Goal: Use online tool/utility: Utilize a website feature to perform a specific function

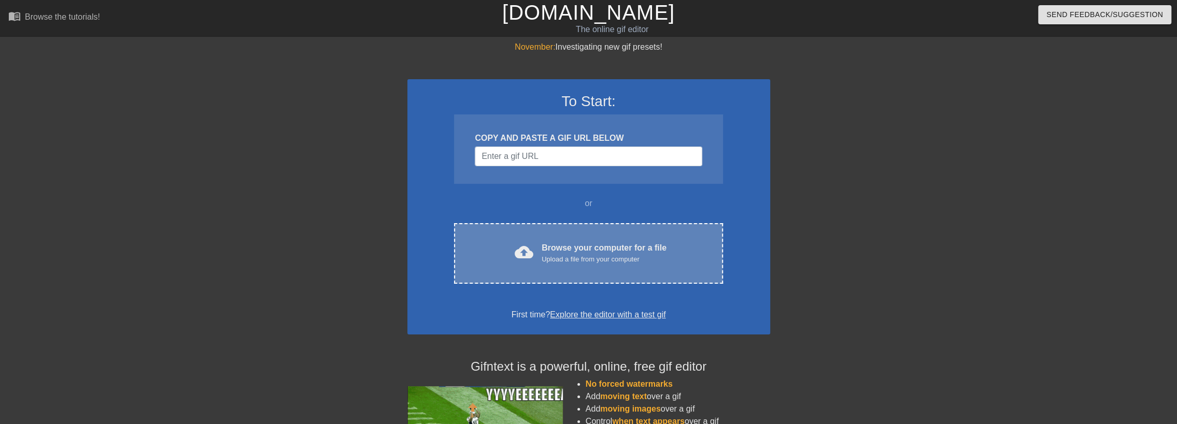
click at [538, 235] on div "cloud_upload Browse your computer for a file Upload a file from your computer C…" at bounding box center [588, 253] width 268 height 61
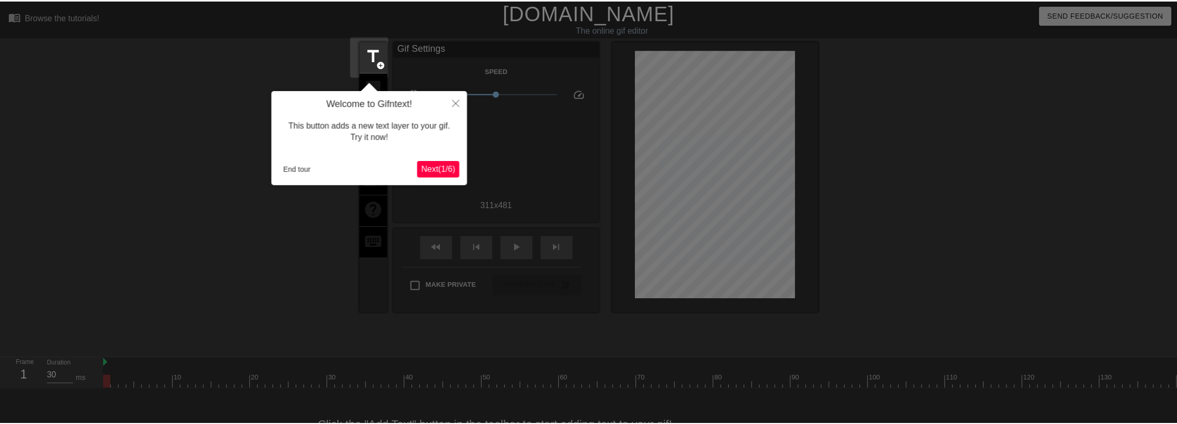
scroll to position [25, 0]
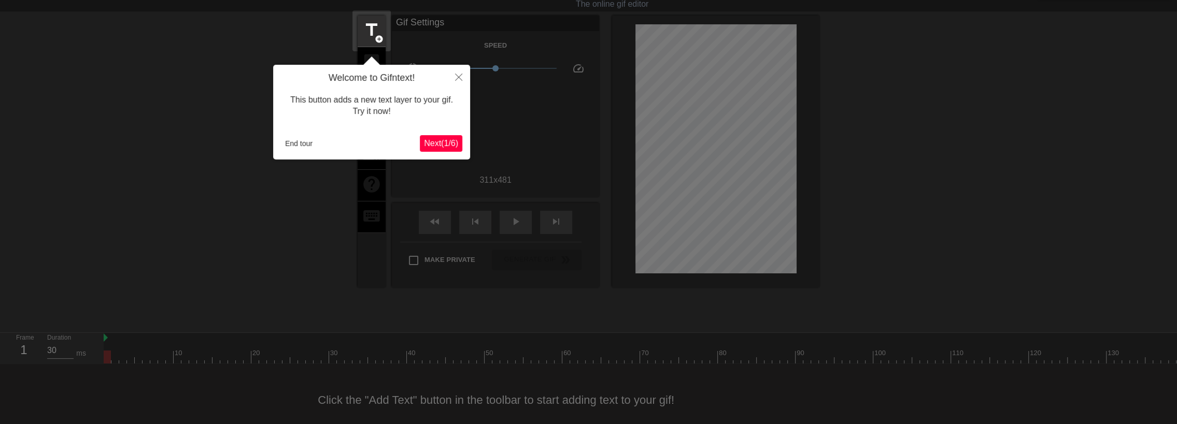
click at [435, 146] on span "Next ( 1 / 6 )" at bounding box center [441, 143] width 34 height 9
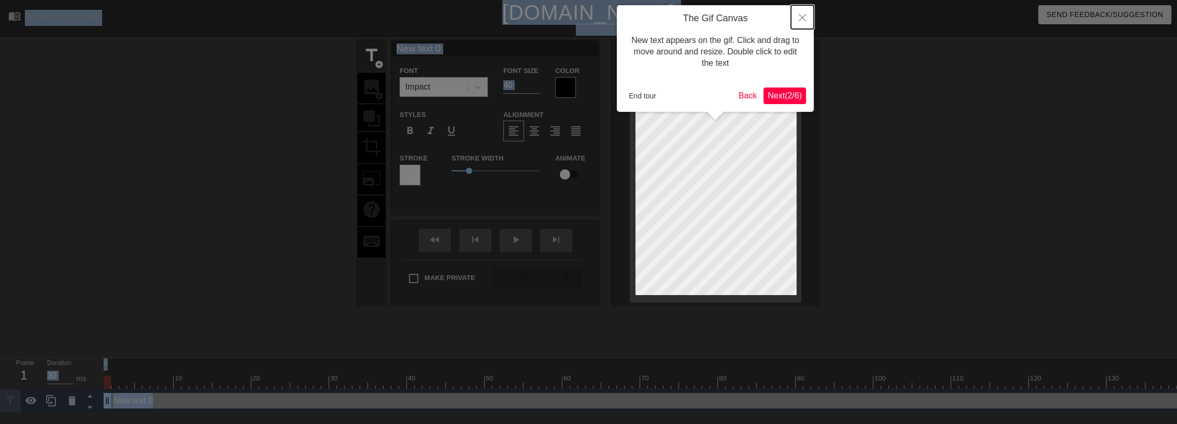
click at [804, 15] on icon "Close" at bounding box center [802, 17] width 7 height 7
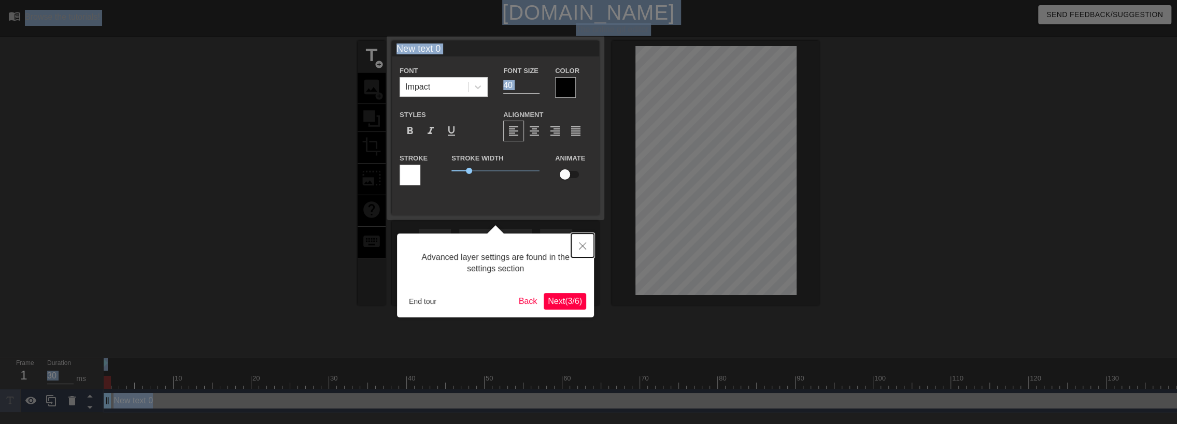
click at [579, 252] on button "Close" at bounding box center [582, 246] width 23 height 24
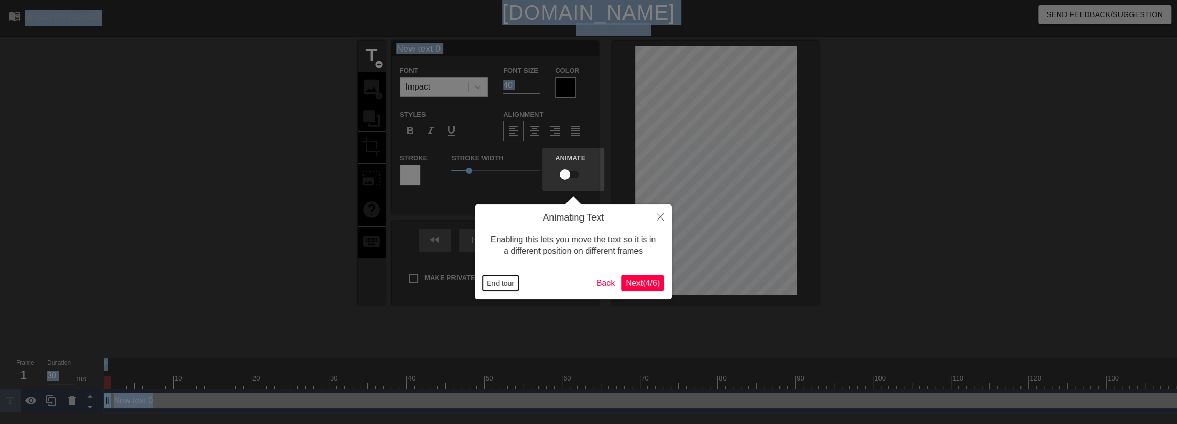
click at [501, 285] on button "End tour" at bounding box center [500, 284] width 36 height 16
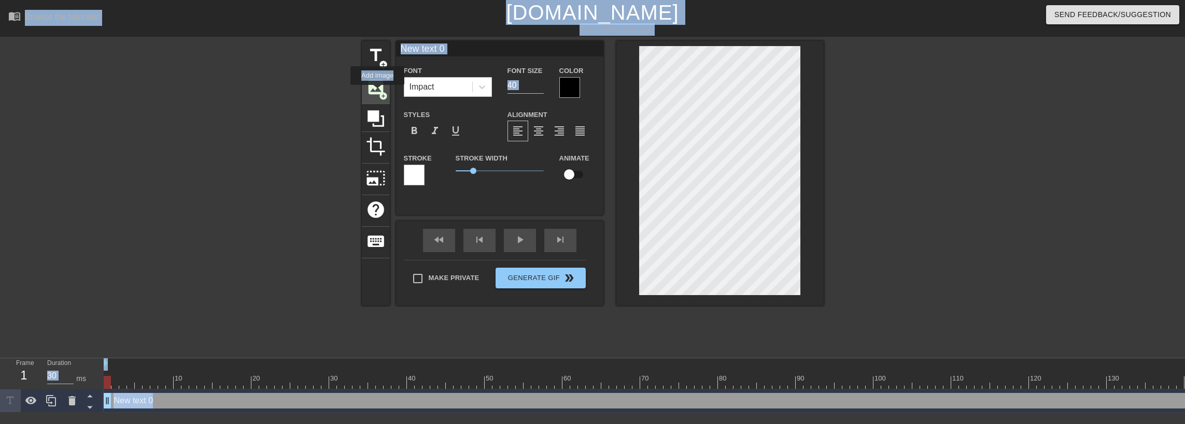
click at [377, 92] on span "image" at bounding box center [376, 87] width 20 height 20
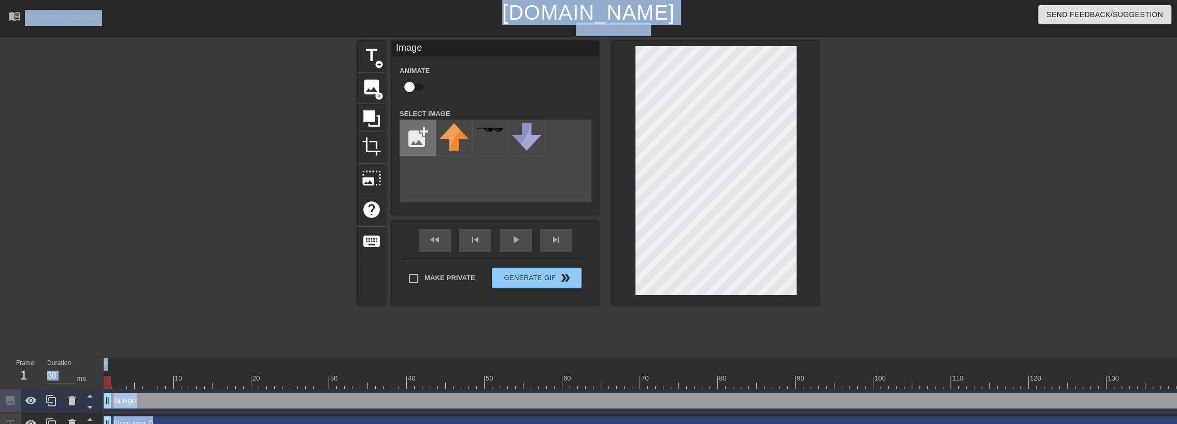
click at [420, 138] on input "file" at bounding box center [417, 137] width 35 height 35
type input "C:\fakepath\[PERSON_NAME].jpg"
click at [452, 145] on div at bounding box center [454, 138] width 36 height 36
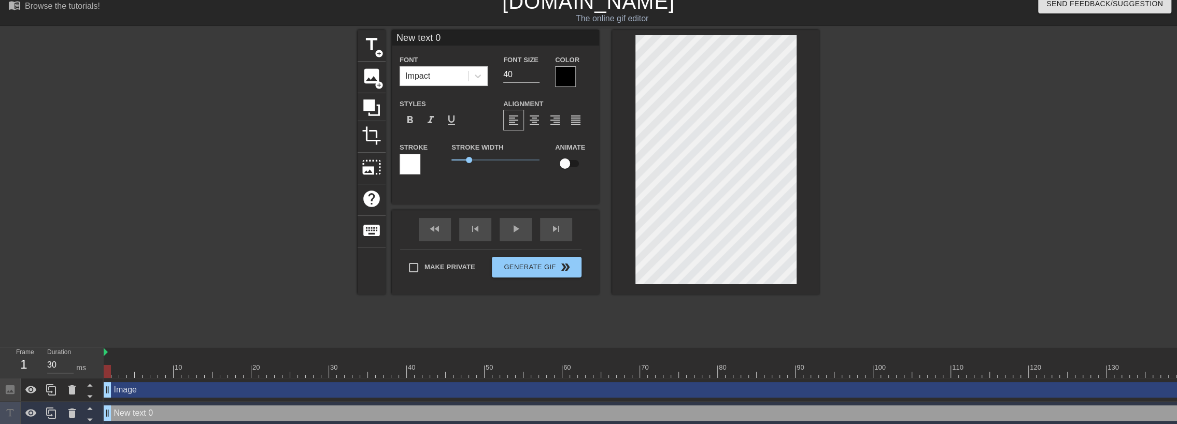
scroll to position [20, 0]
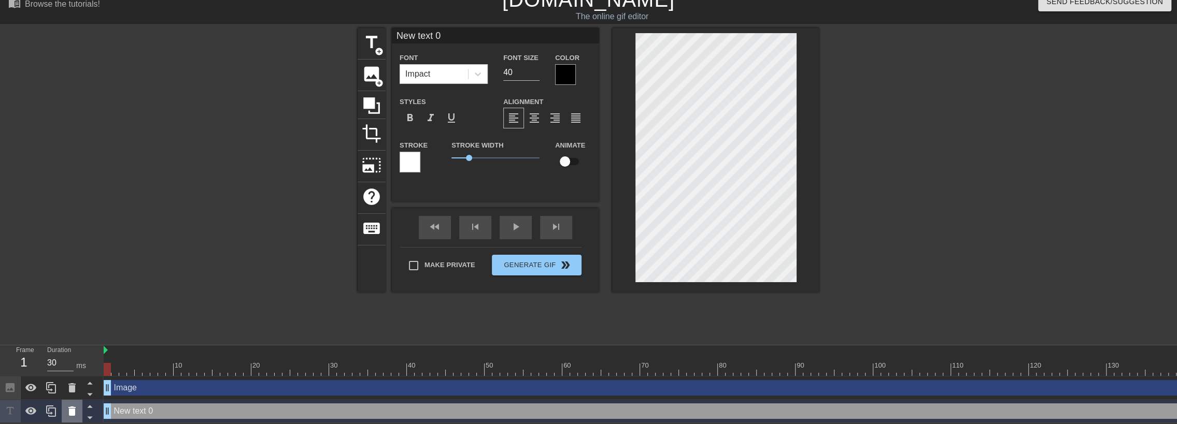
click at [71, 408] on icon at bounding box center [71, 411] width 7 height 9
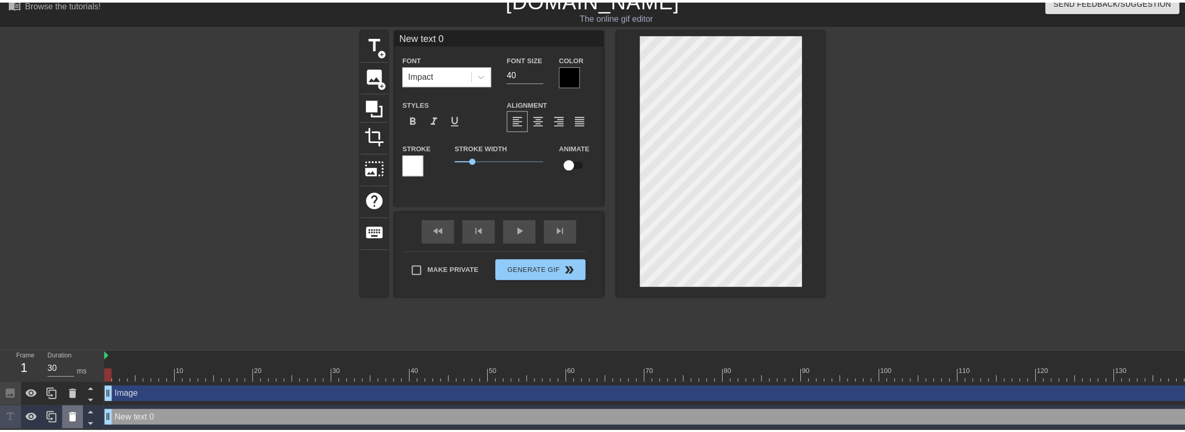
scroll to position [12, 0]
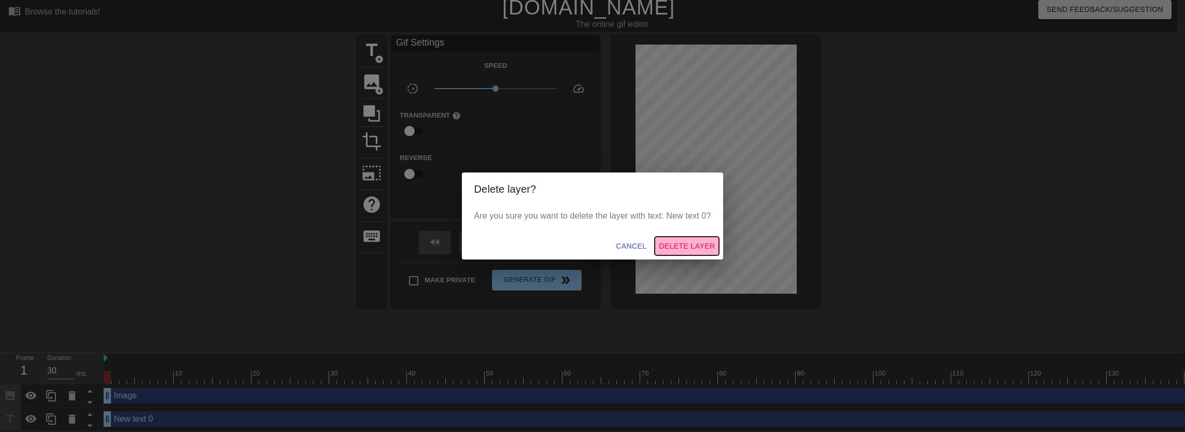
click at [701, 244] on span "Delete Layer" at bounding box center [687, 246] width 56 height 13
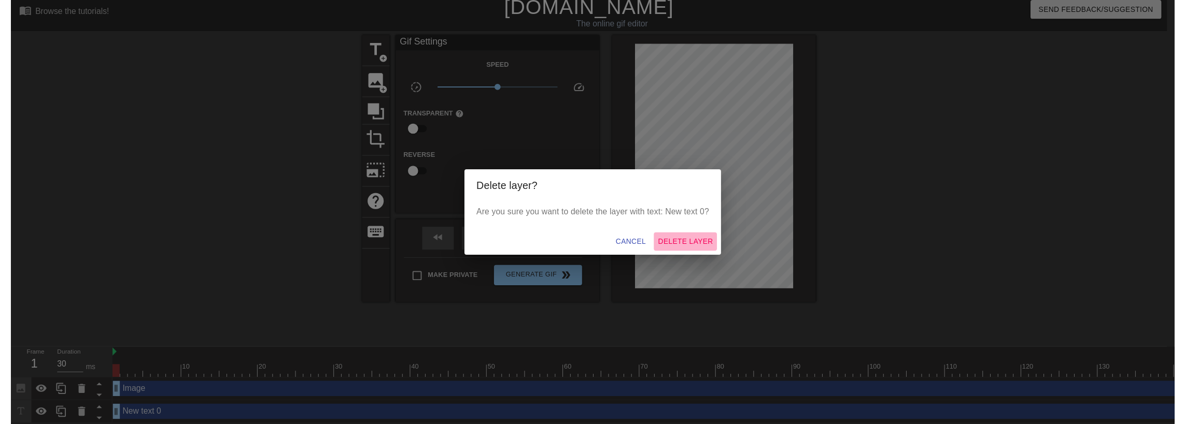
scroll to position [0, 0]
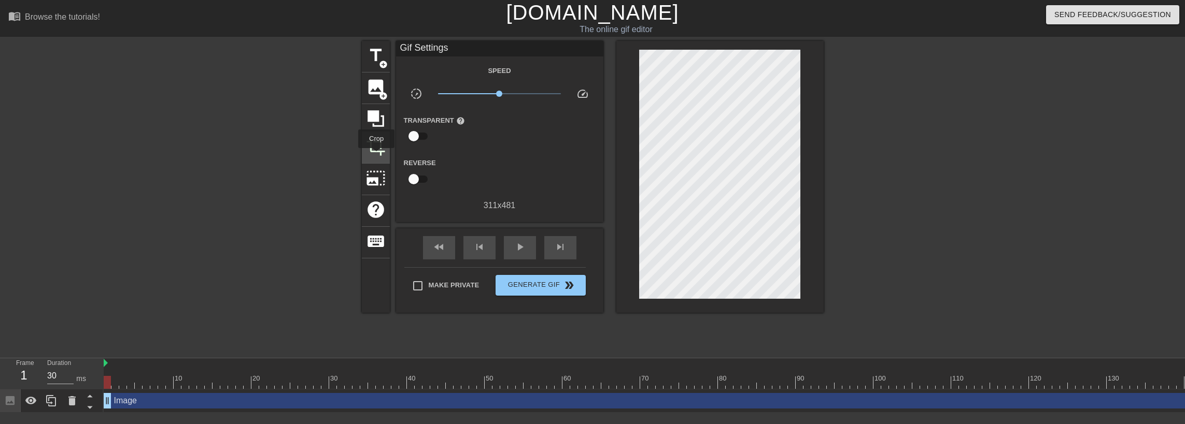
click at [376, 155] on div "crop" at bounding box center [376, 148] width 28 height 32
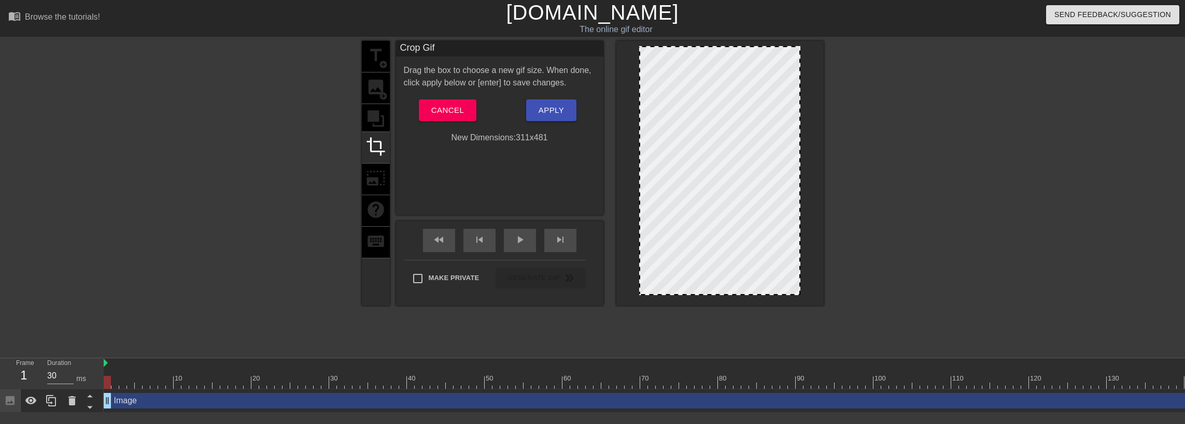
click at [379, 180] on div "title add_circle image add_circle crop photo_size_select_large help keyboard" at bounding box center [376, 173] width 28 height 265
click at [458, 112] on span "Cancel" at bounding box center [447, 110] width 33 height 13
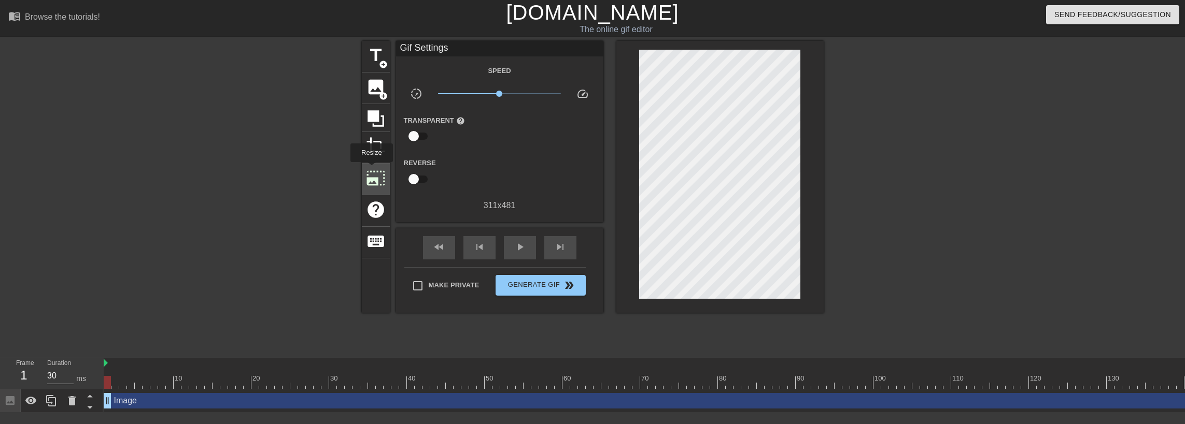
click at [371, 169] on span "photo_size_select_large" at bounding box center [376, 178] width 20 height 20
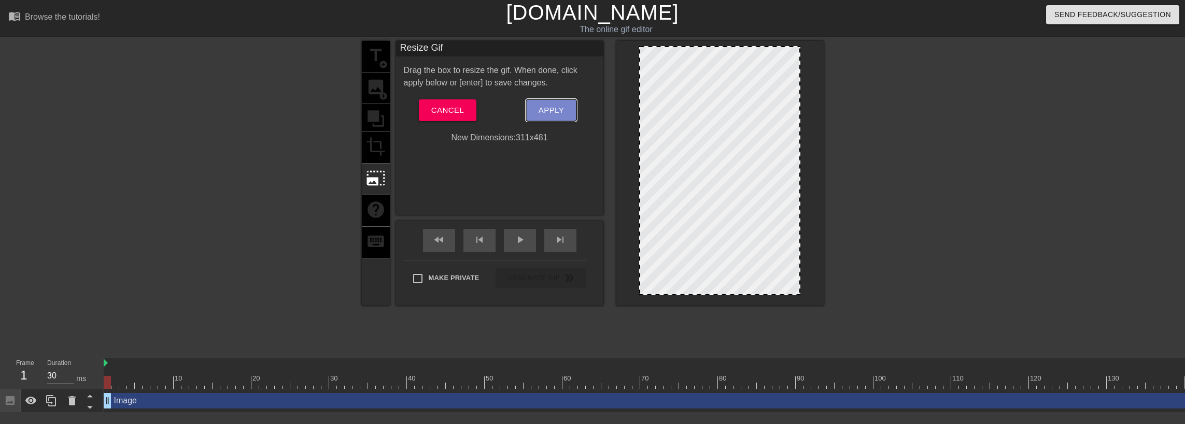
click at [540, 106] on span "Apply" at bounding box center [550, 110] width 25 height 13
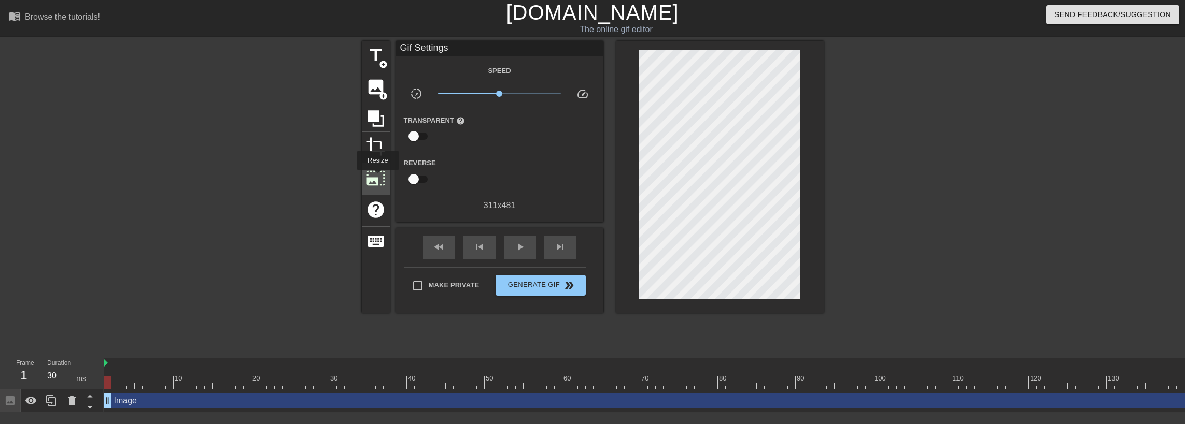
click at [377, 177] on span "photo_size_select_large" at bounding box center [376, 178] width 20 height 20
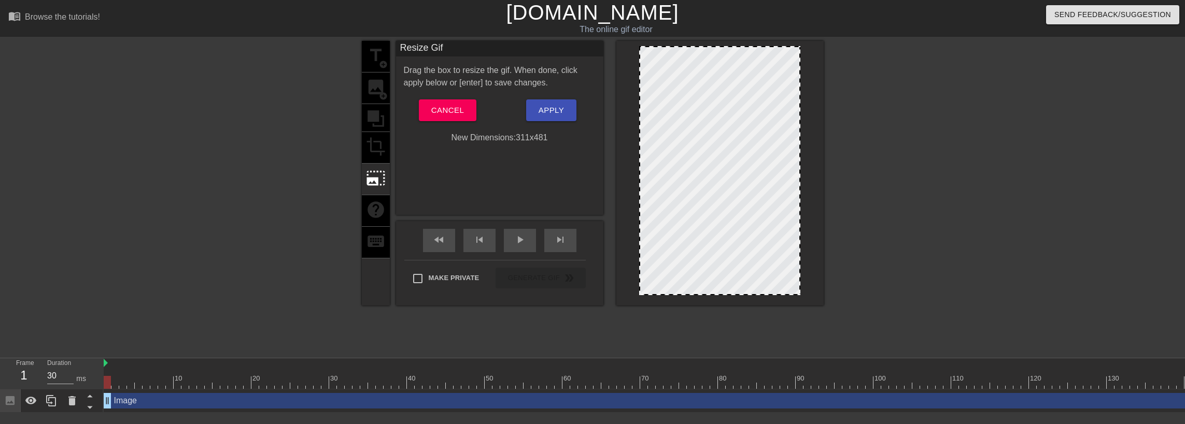
drag, startPoint x: 761, startPoint y: 180, endPoint x: 671, endPoint y: 131, distance: 103.0
click at [678, 147] on div at bounding box center [719, 170] width 161 height 249
click at [640, 56] on div at bounding box center [719, 170] width 161 height 249
drag, startPoint x: 639, startPoint y: 45, endPoint x: 644, endPoint y: 51, distance: 7.8
click at [644, 51] on div at bounding box center [719, 173] width 207 height 265
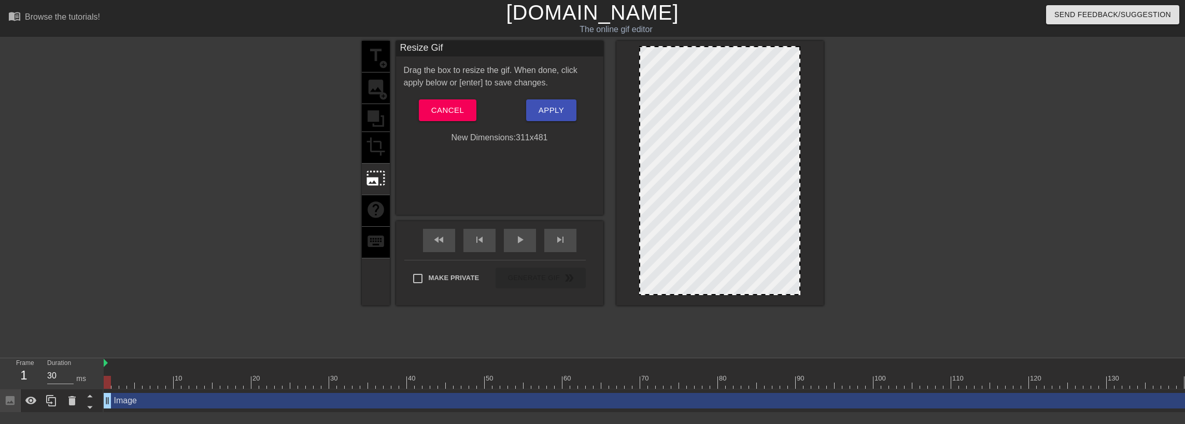
drag, startPoint x: 639, startPoint y: 55, endPoint x: 646, endPoint y: 83, distance: 28.7
click at [646, 83] on div at bounding box center [719, 170] width 161 height 249
drag, startPoint x: 784, startPoint y: 293, endPoint x: 782, endPoint y: 301, distance: 7.8
click at [782, 301] on div at bounding box center [719, 173] width 207 height 265
click at [727, 48] on div at bounding box center [719, 170] width 161 height 249
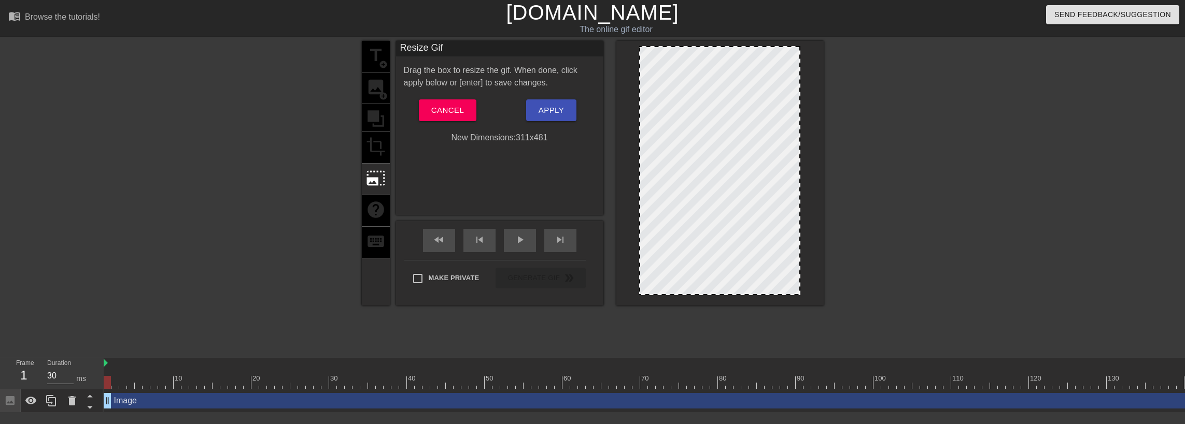
click at [725, 45] on div at bounding box center [719, 173] width 207 height 265
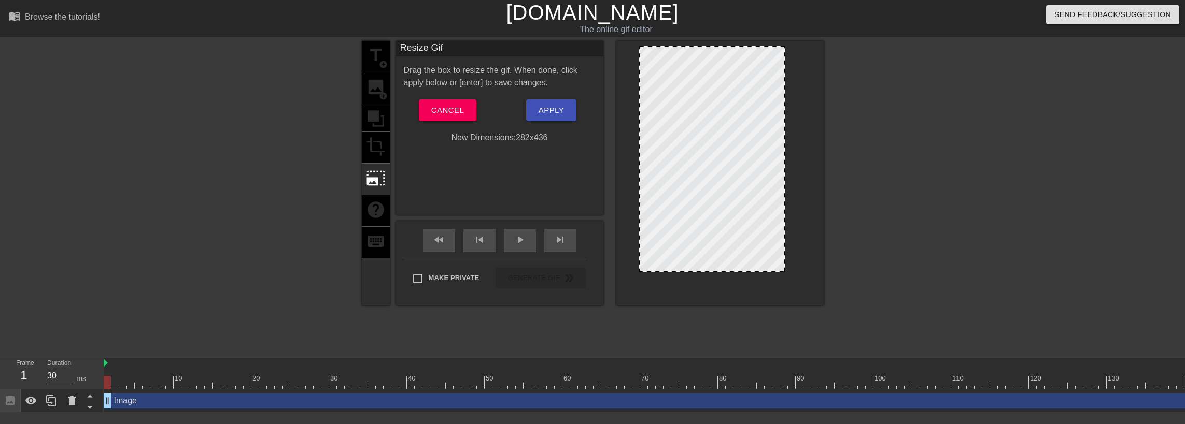
drag, startPoint x: 718, startPoint y: 294, endPoint x: 718, endPoint y: 265, distance: 29.0
drag, startPoint x: 720, startPoint y: 215, endPoint x: 728, endPoint y: 206, distance: 11.0
click at [723, 245] on div at bounding box center [710, 156] width 143 height 220
drag, startPoint x: 728, startPoint y: 201, endPoint x: 733, endPoint y: 209, distance: 9.3
click at [732, 206] on div at bounding box center [710, 156] width 143 height 220
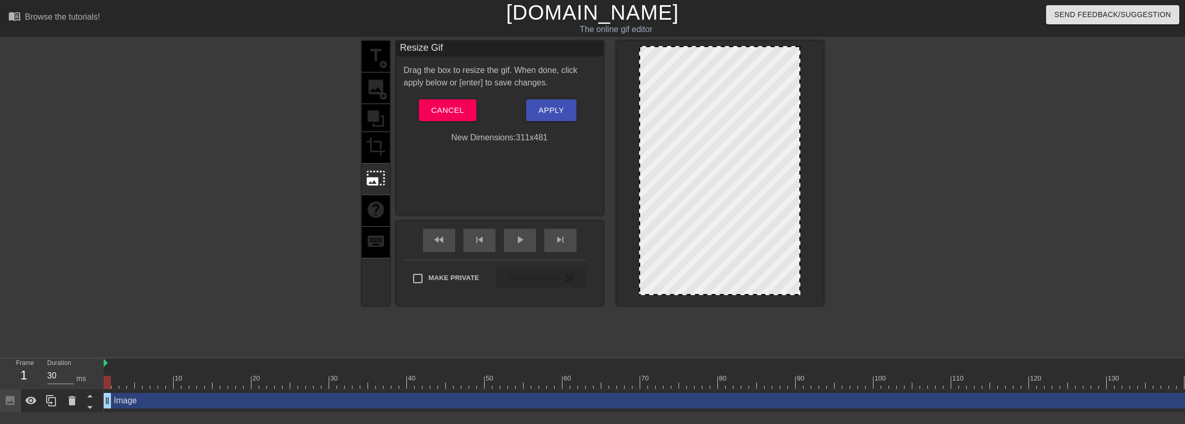
drag, startPoint x: 712, startPoint y: 266, endPoint x: 713, endPoint y: 298, distance: 32.7
click at [713, 298] on div at bounding box center [719, 173] width 207 height 265
click at [68, 404] on icon at bounding box center [72, 401] width 12 height 12
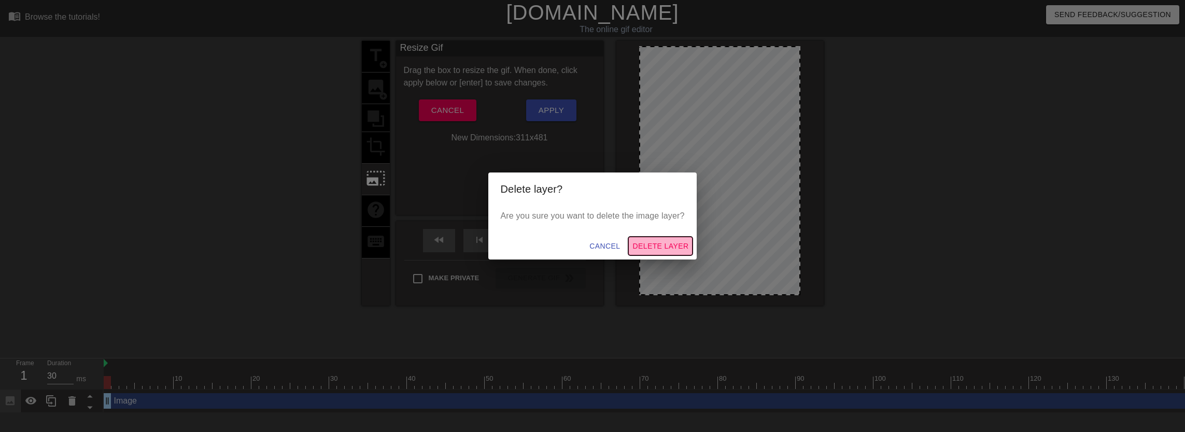
click at [667, 244] on span "Delete Layer" at bounding box center [660, 246] width 56 height 13
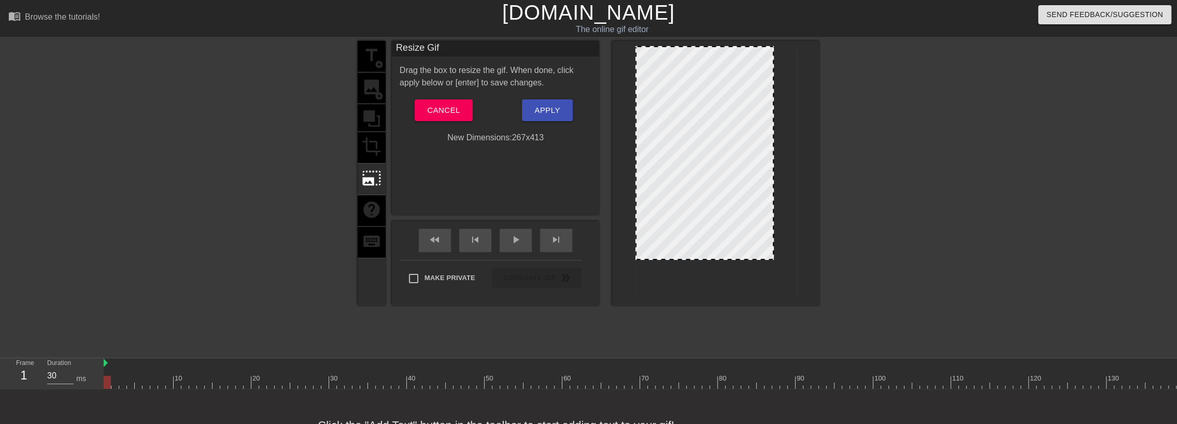
drag, startPoint x: 706, startPoint y: 294, endPoint x: 703, endPoint y: 259, distance: 35.4
click at [703, 259] on div at bounding box center [704, 259] width 136 height 5
drag, startPoint x: 697, startPoint y: 183, endPoint x: 702, endPoint y: 220, distance: 37.0
click at [702, 220] on div at bounding box center [704, 153] width 138 height 214
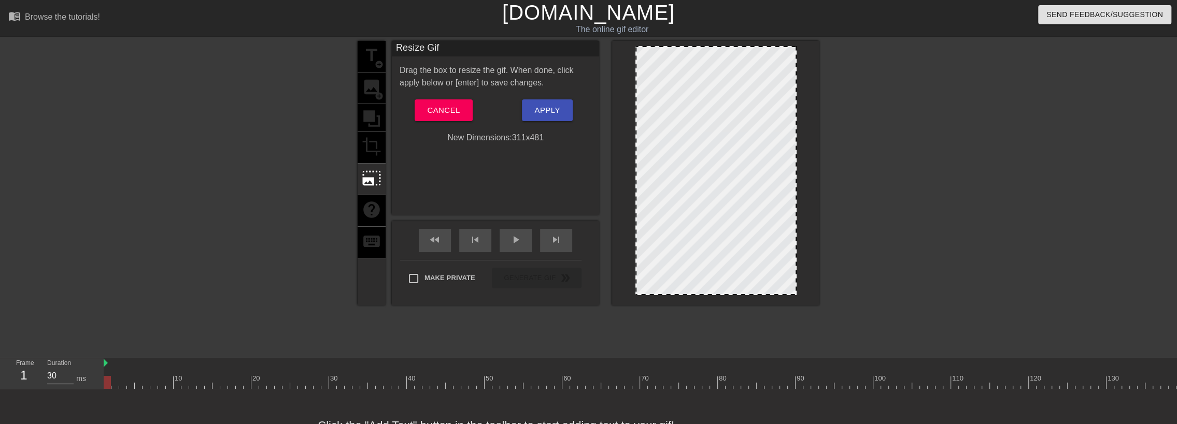
drag, startPoint x: 705, startPoint y: 260, endPoint x: 709, endPoint y: 338, distance: 77.8
click at [709, 338] on div "title add_circle image add_circle crop photo_size_select_large help keyboard Re…" at bounding box center [589, 196] width 462 height 311
click at [455, 108] on span "Cancel" at bounding box center [443, 110] width 33 height 13
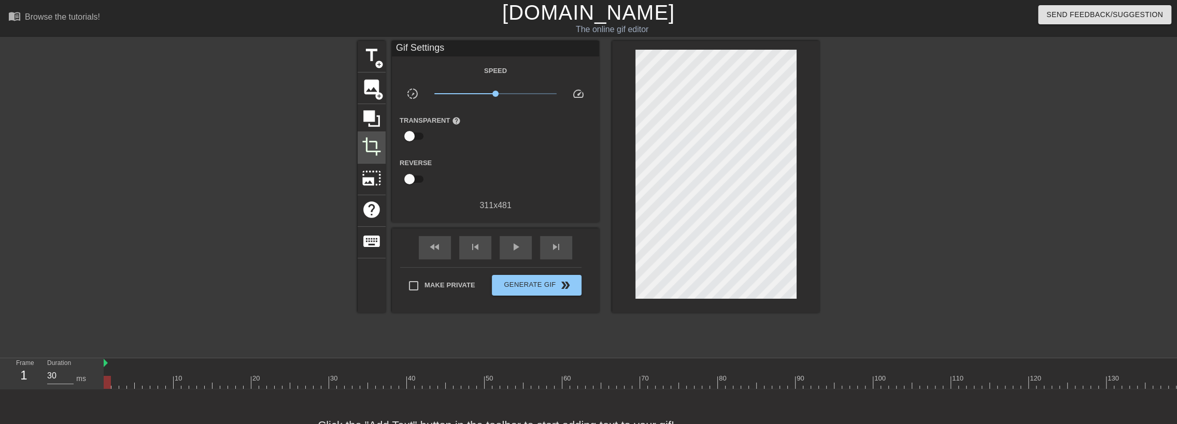
click at [374, 149] on span "crop" at bounding box center [372, 147] width 20 height 20
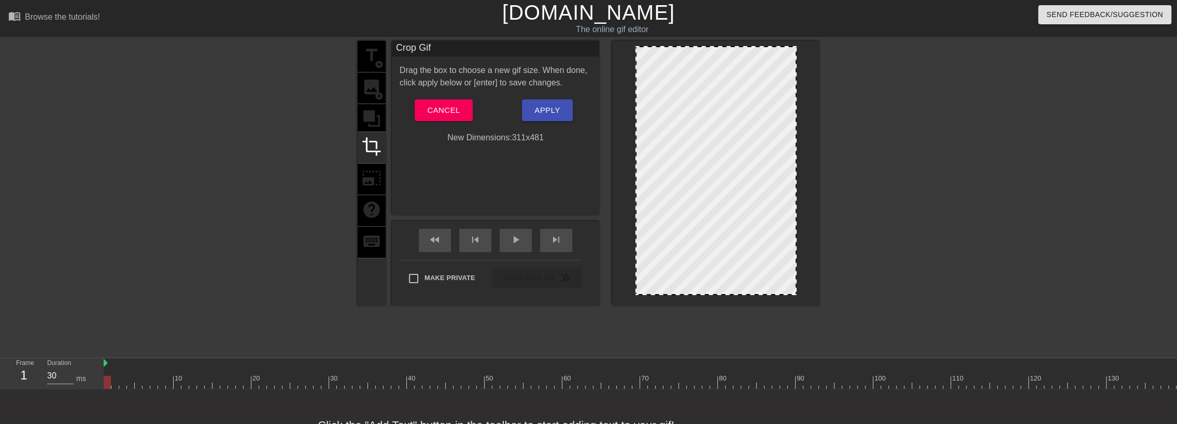
click at [370, 123] on div "title add_circle image add_circle crop photo_size_select_large help keyboard" at bounding box center [372, 173] width 28 height 265
click at [457, 109] on span "Cancel" at bounding box center [443, 110] width 33 height 13
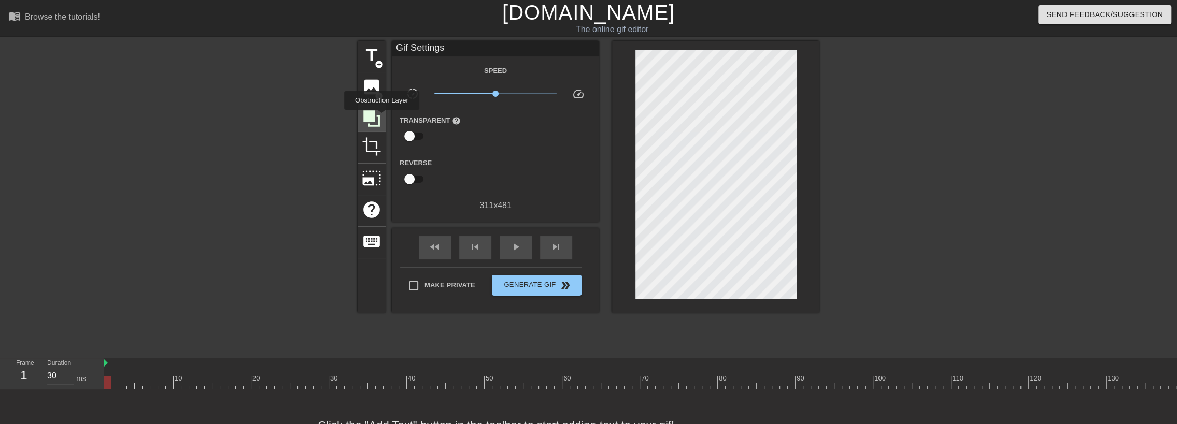
click at [381, 117] on div at bounding box center [372, 118] width 28 height 28
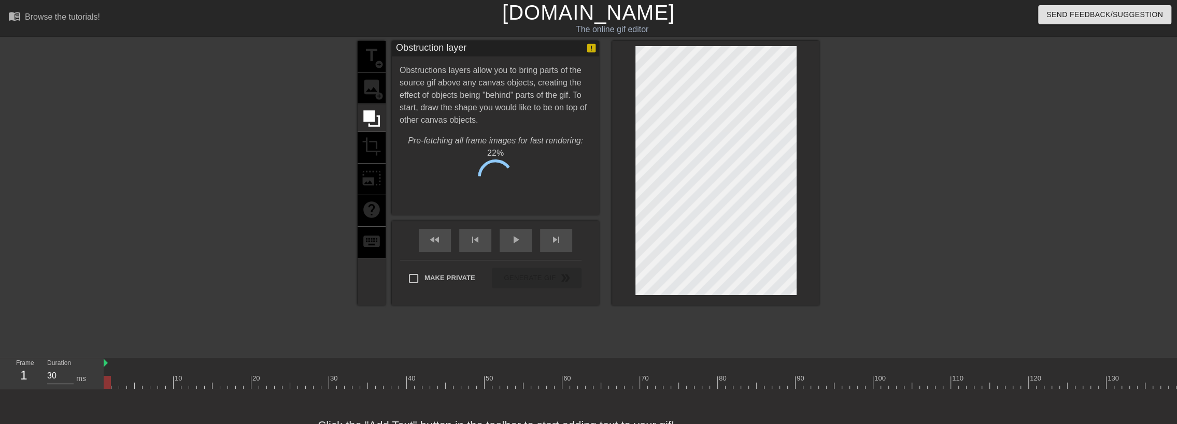
click at [376, 95] on div "title add_circle image add_circle crop photo_size_select_large help keyboard" at bounding box center [372, 173] width 28 height 265
click at [376, 88] on div "title add_circle image add_circle crop photo_size_select_large help keyboard" at bounding box center [372, 173] width 28 height 265
click at [375, 87] on div "title add_circle image add_circle crop photo_size_select_large help keyboard" at bounding box center [372, 173] width 28 height 265
click at [451, 171] on button "Cancel" at bounding box center [444, 181] width 58 height 22
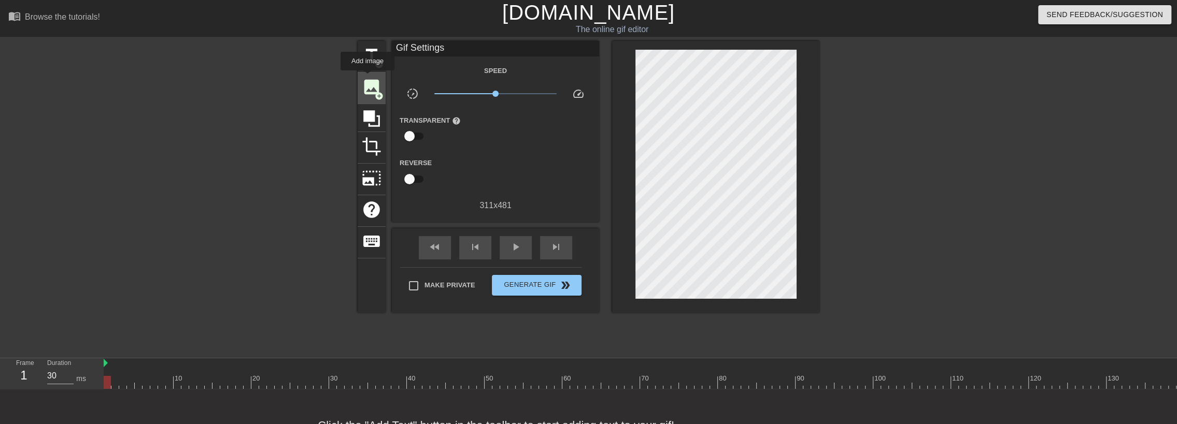
click at [367, 78] on span "image" at bounding box center [372, 87] width 20 height 20
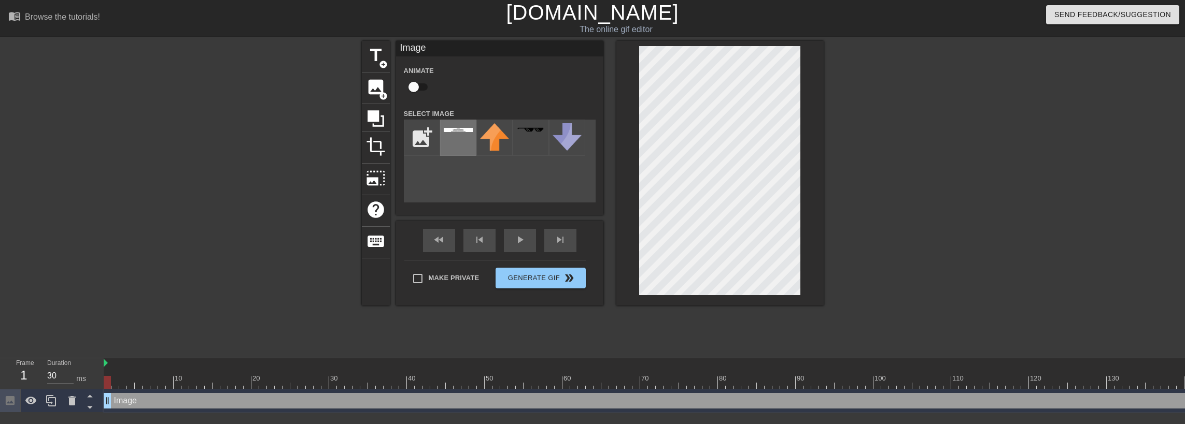
click at [459, 144] on div at bounding box center [458, 138] width 36 height 36
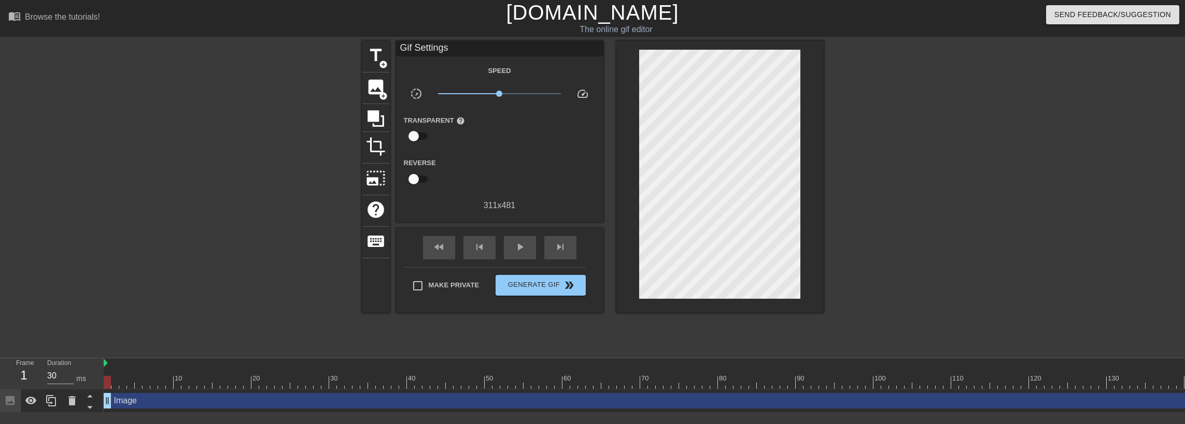
click at [855, 138] on div at bounding box center [913, 196] width 155 height 311
click at [558, 286] on span "Generate Gif double_arrow" at bounding box center [540, 285] width 81 height 12
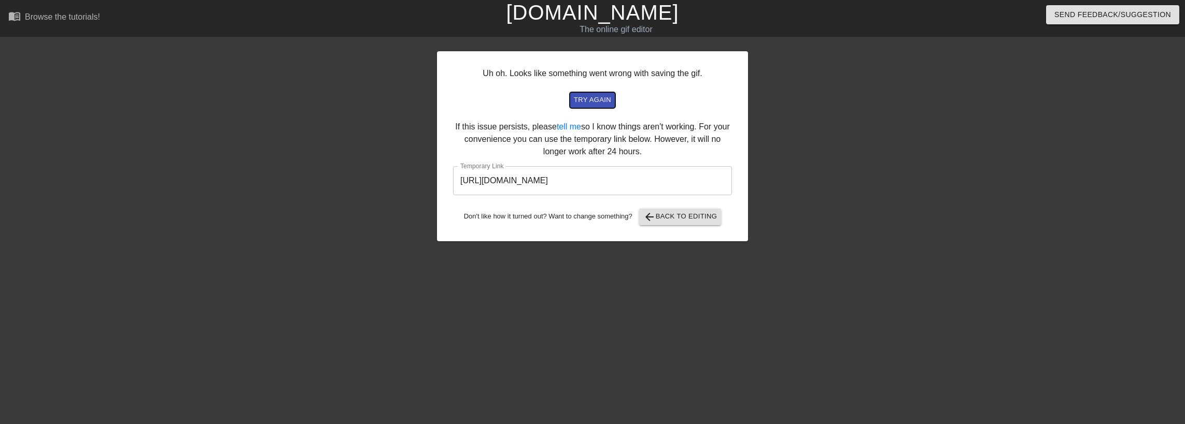
click at [590, 104] on span "try again" at bounding box center [592, 100] width 37 height 12
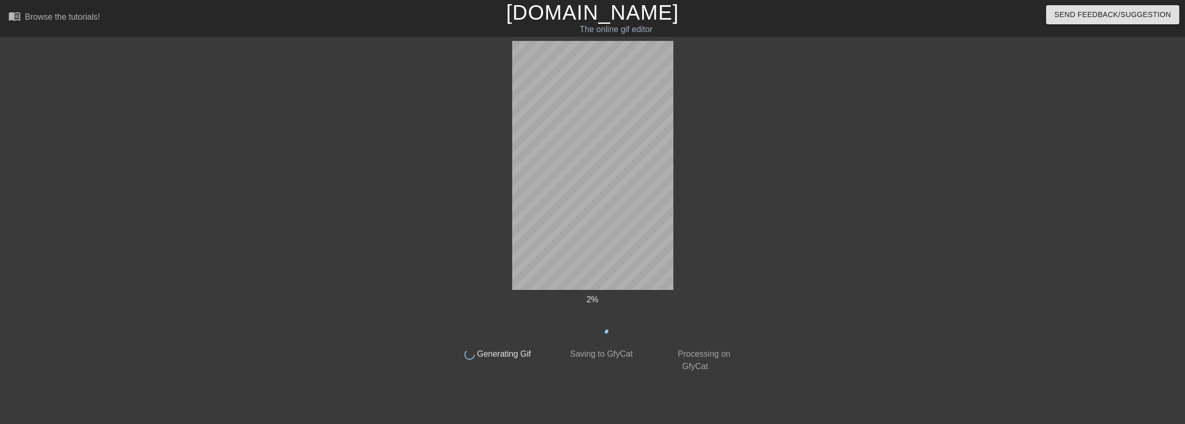
drag, startPoint x: 590, startPoint y: 104, endPoint x: 713, endPoint y: 203, distance: 157.7
click at [713, 203] on div "2 % done Generating Gif done Saving to GfyCat done Processing on GfyCat" at bounding box center [592, 207] width 292 height 332
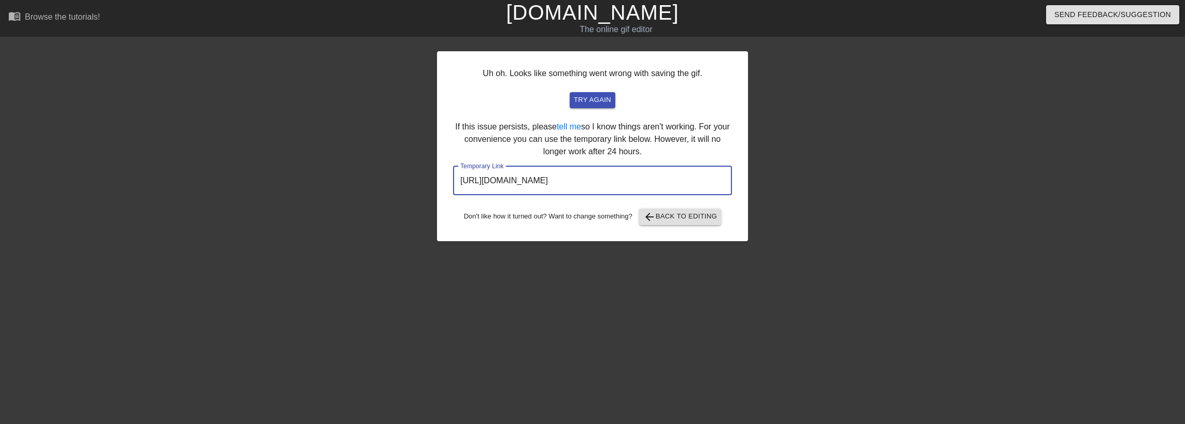
drag, startPoint x: 677, startPoint y: 175, endPoint x: 411, endPoint y: 170, distance: 265.9
click at [411, 170] on div "Uh oh. Looks like something went wrong with saving the gif. try again If this i…" at bounding box center [592, 196] width 1185 height 311
